Goal: Information Seeking & Learning: Find specific fact

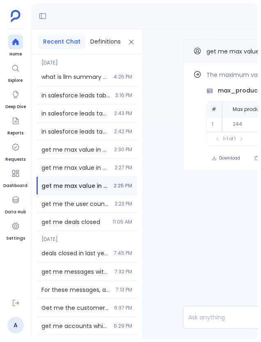
click at [260, 39] on div "Delete Chat New Chat Recent Chat Definitions Today what is llm summary table de…" at bounding box center [146, 171] width 230 height 342
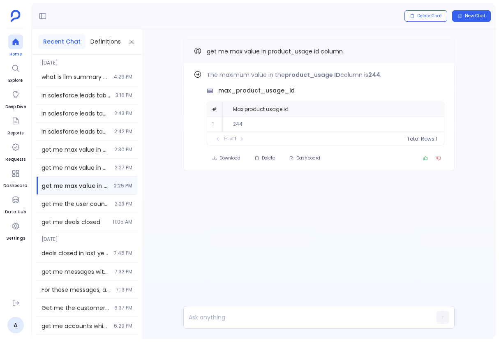
click at [19, 44] on icon at bounding box center [16, 42] width 8 height 8
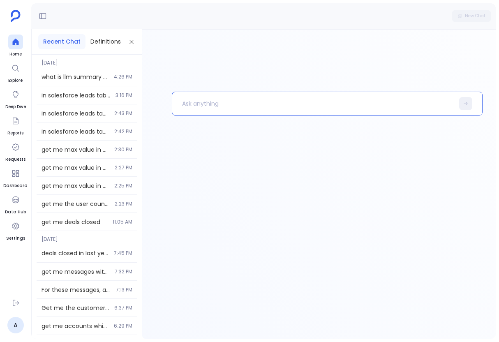
click at [243, 110] on p at bounding box center [313, 103] width 282 height 21
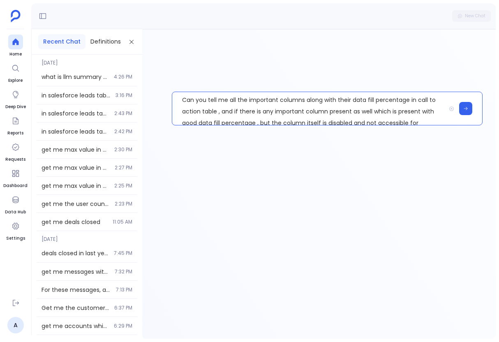
scroll to position [4, 0]
drag, startPoint x: 416, startPoint y: 97, endPoint x: 217, endPoint y: 109, distance: 199.6
click at [217, 109] on p "Can you tell me all the important columns along with their data fill percentage…" at bounding box center [308, 108] width 273 height 33
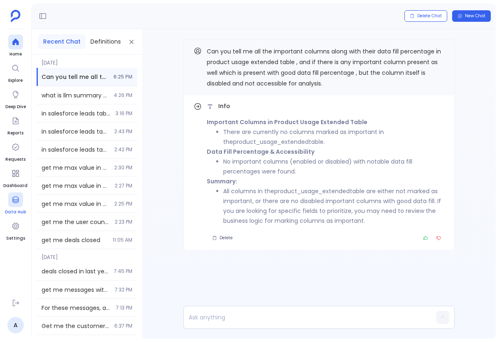
click at [21, 206] on div at bounding box center [15, 199] width 15 height 15
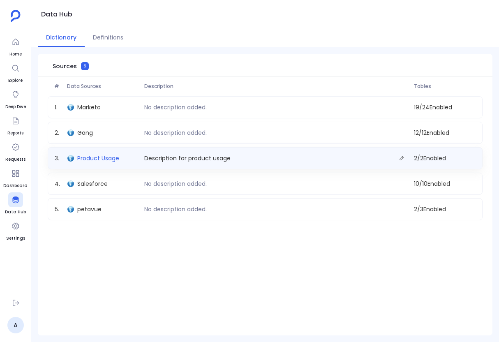
click at [106, 157] on span "Product Usage" at bounding box center [98, 158] width 42 height 8
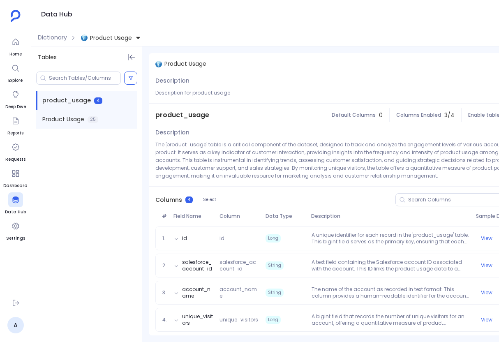
click at [113, 114] on div "Product Usage 25" at bounding box center [86, 119] width 101 height 18
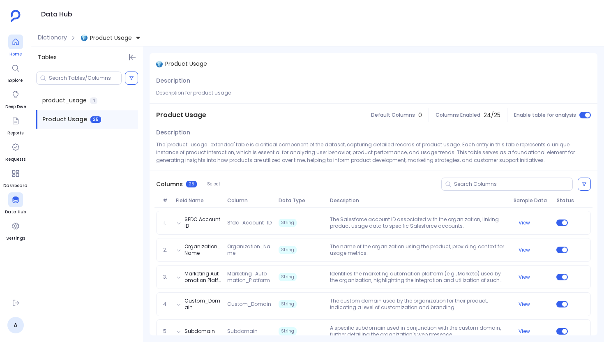
click at [17, 48] on div at bounding box center [15, 42] width 15 height 15
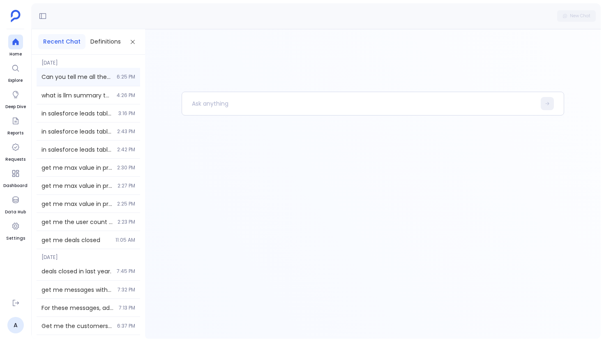
click at [85, 79] on span "Can you tell me all the important columns along with their data fill percentage…" at bounding box center [76, 77] width 70 height 8
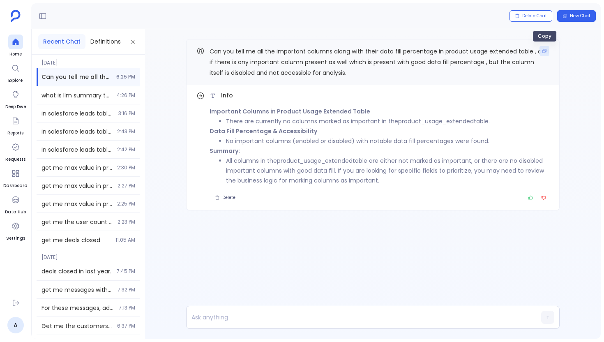
click at [261, 53] on button "Copy" at bounding box center [544, 51] width 10 height 10
click at [20, 43] on div at bounding box center [15, 42] width 15 height 15
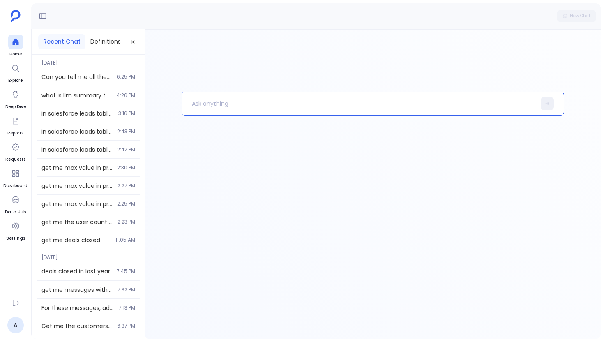
click at [201, 101] on p at bounding box center [359, 103] width 354 height 21
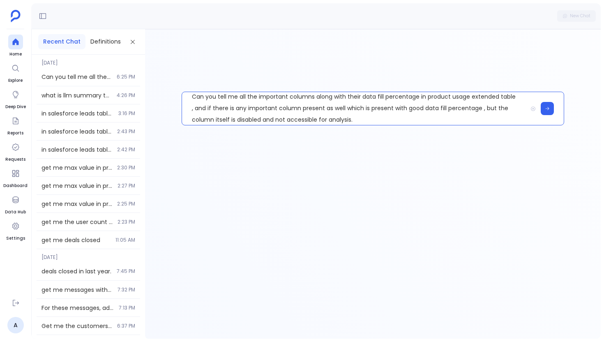
scroll to position [6, 0]
click at [261, 100] on p "Can you tell me all the important columns along with their data fill percentage…" at bounding box center [354, 108] width 345 height 33
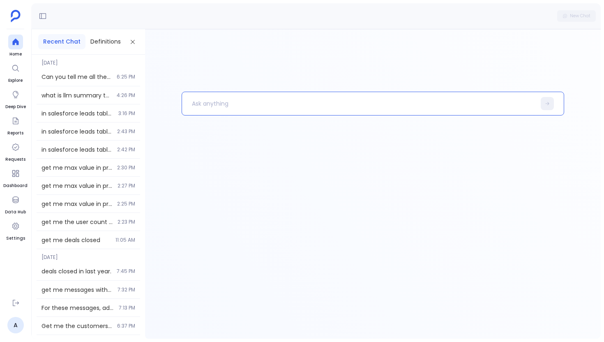
scroll to position [0, 0]
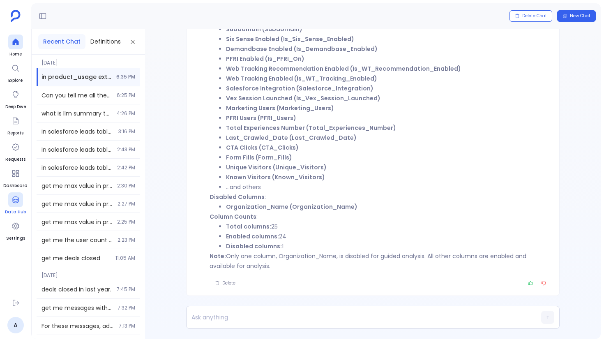
click at [12, 200] on icon at bounding box center [16, 200] width 8 height 8
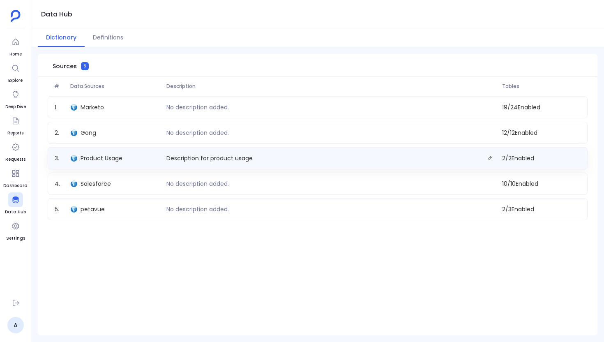
click at [128, 162] on div "Product Usage" at bounding box center [115, 158] width 96 height 12
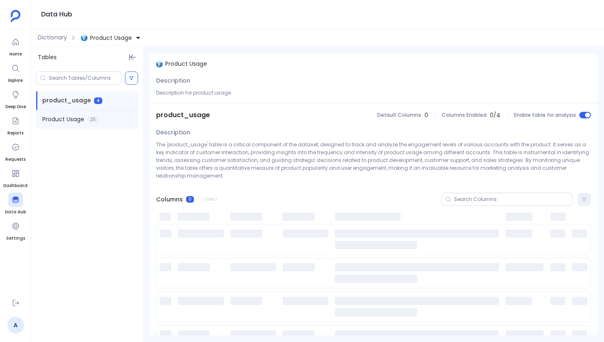
click at [110, 115] on div "Product Usage 25" at bounding box center [87, 119] width 102 height 18
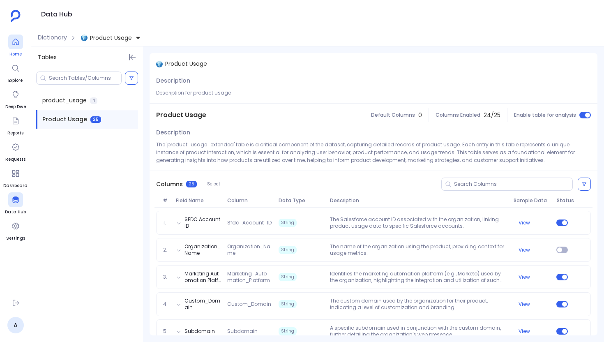
click at [10, 57] on span "Home" at bounding box center [15, 54] width 15 height 7
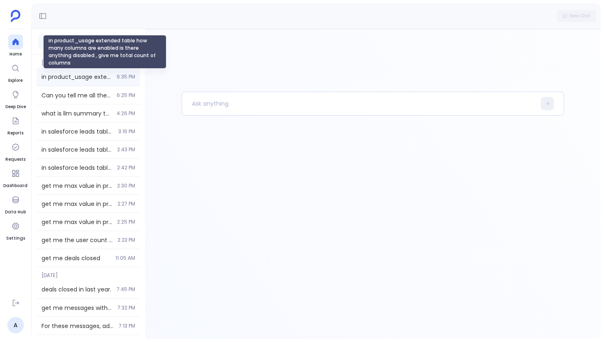
click at [85, 76] on span "in product_usage extended table how many columns are enabled is there anything …" at bounding box center [76, 77] width 70 height 8
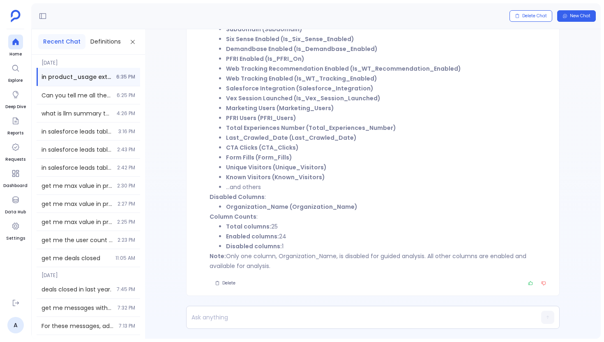
scroll to position [-111, 0]
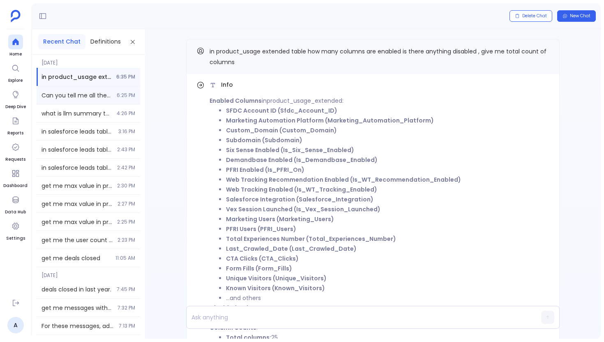
click at [105, 95] on span "Can you tell me all the important columns along with their data fill percentage…" at bounding box center [76, 95] width 70 height 8
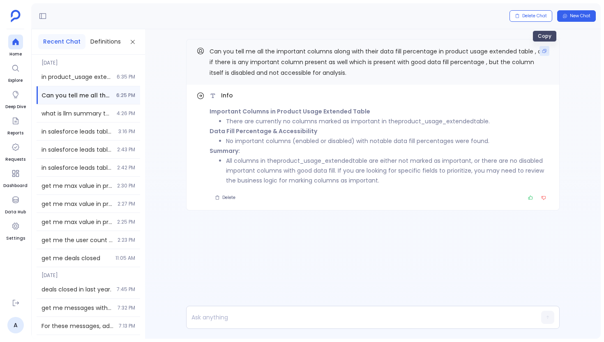
click at [261, 52] on icon "Copy" at bounding box center [544, 50] width 5 height 5
click at [12, 46] on div at bounding box center [15, 42] width 15 height 15
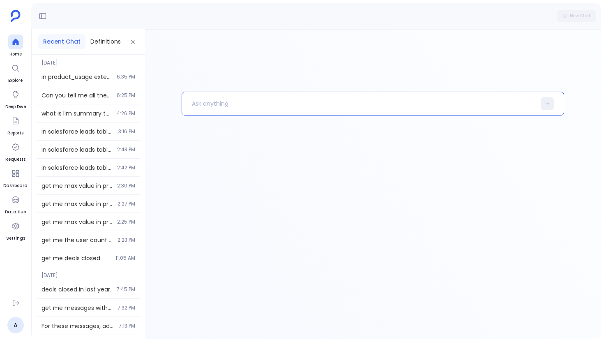
click at [208, 101] on p at bounding box center [359, 103] width 354 height 21
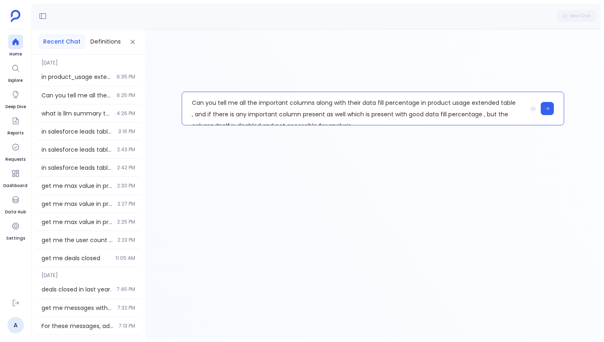
click at [261, 101] on p "Can you tell me all the important columns along with their data fill percentage…" at bounding box center [354, 108] width 345 height 33
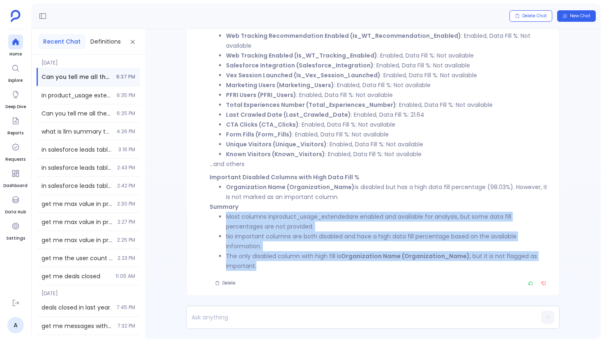
drag, startPoint x: 255, startPoint y: 266, endPoint x: 215, endPoint y: 218, distance: 62.6
click at [215, 218] on ul "Most columns in product_usage_extended are enabled and available for analysis, …" at bounding box center [379, 241] width 340 height 59
click at [261, 262] on li "The only disabled column with high fill is Organization Name (Organization_Name…" at bounding box center [387, 261] width 323 height 20
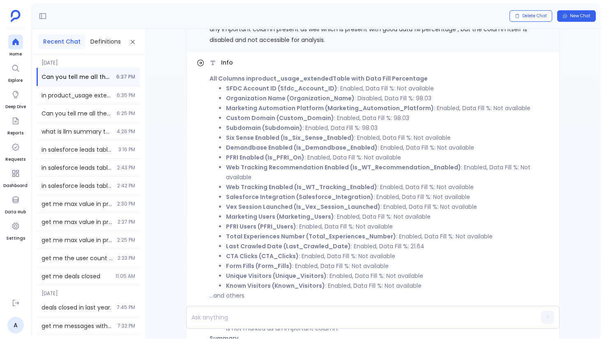
scroll to position [-164, 0]
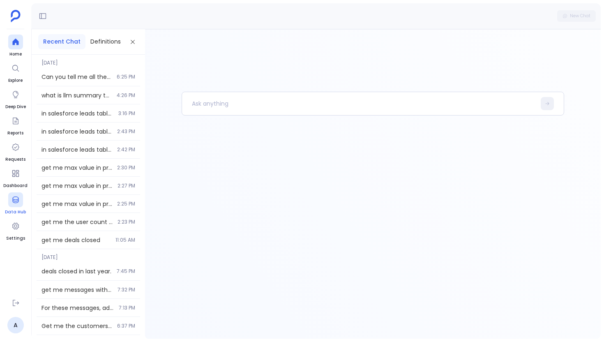
click at [12, 198] on icon at bounding box center [15, 199] width 6 height 7
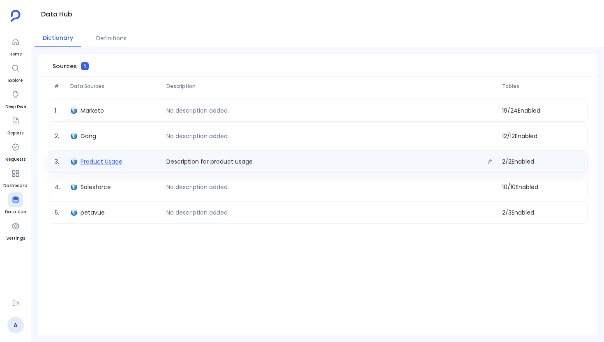
click at [110, 165] on span "Product Usage" at bounding box center [102, 161] width 42 height 8
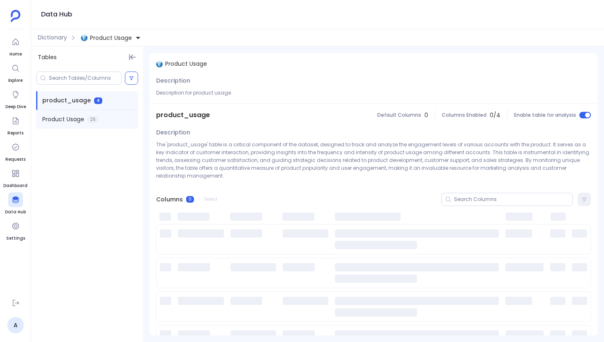
click at [117, 115] on div "Product Usage 25" at bounding box center [87, 119] width 102 height 18
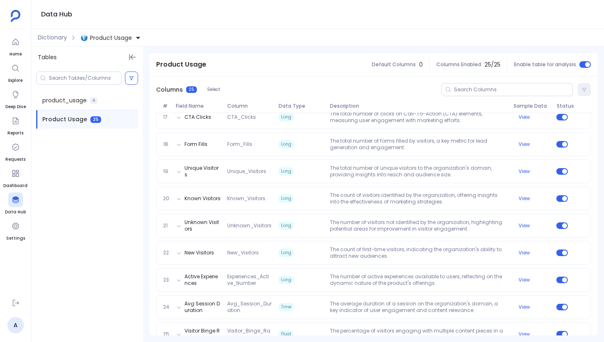
scroll to position [557, 0]
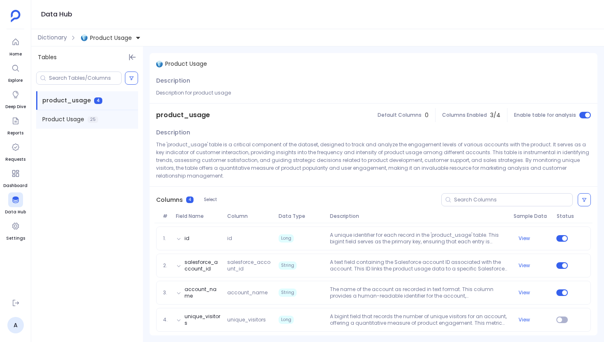
click at [117, 125] on div "Product Usage 25" at bounding box center [87, 119] width 102 height 18
click at [136, 118] on div "Product Usage 26" at bounding box center [87, 119] width 102 height 18
